Goal: Task Accomplishment & Management: Manage account settings

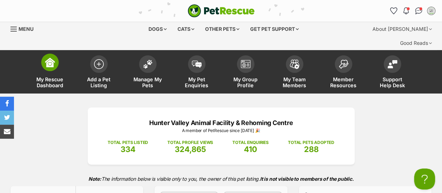
click at [52, 76] on span "My Rescue Dashboard" at bounding box center [49, 82] width 31 height 12
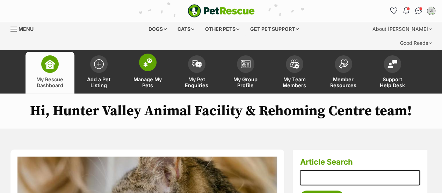
click at [148, 76] on span "Manage My Pets" at bounding box center [147, 82] width 31 height 12
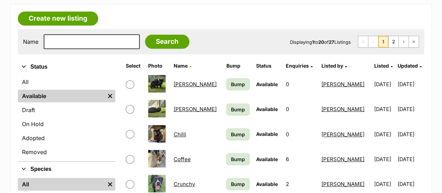
scroll to position [140, 0]
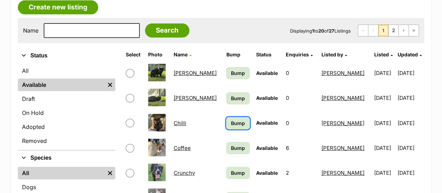
click at [231, 119] on span "Bump" at bounding box center [238, 122] width 14 height 7
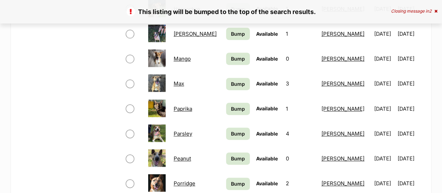
scroll to position [455, 0]
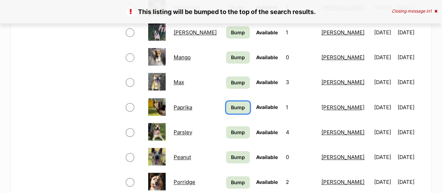
click at [231, 103] on span "Bump" at bounding box center [238, 106] width 14 height 7
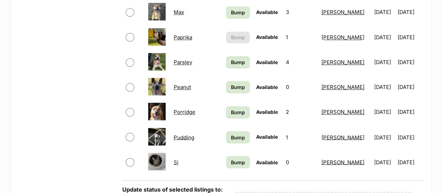
scroll to position [559, 0]
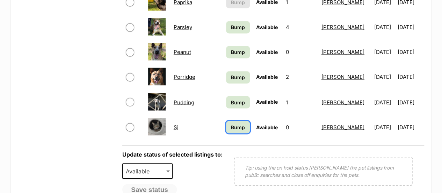
click at [231, 123] on span "Bump" at bounding box center [238, 126] width 14 height 7
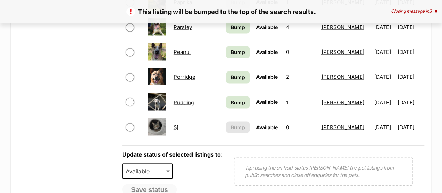
scroll to position [664, 0]
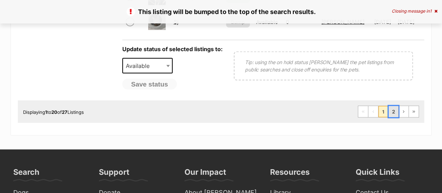
click at [393, 106] on link "2" at bounding box center [394, 111] width 10 height 11
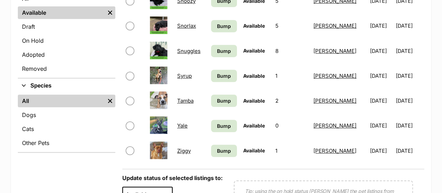
scroll to position [245, 0]
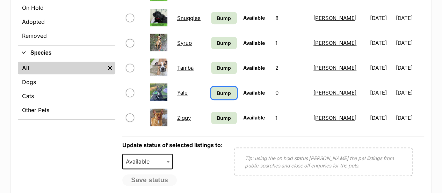
click at [225, 89] on span "Bump" at bounding box center [224, 92] width 14 height 7
